Goal: Check status: Check status

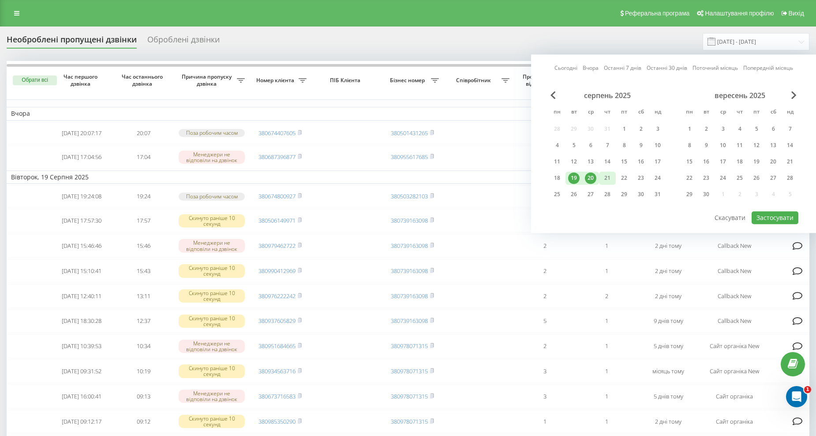
click at [604, 178] on div "21" at bounding box center [607, 177] width 11 height 11
click at [592, 177] on div "20" at bounding box center [590, 177] width 11 height 11
click at [770, 215] on button "Застосувати" at bounding box center [775, 217] width 47 height 13
type input "[DATE] - [DATE]"
